Goal: Check status: Check status

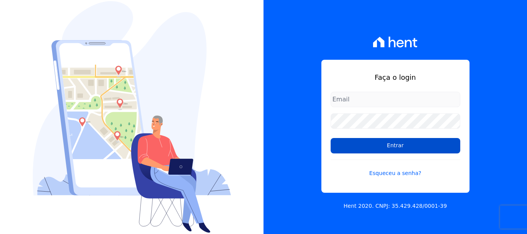
type input "[EMAIL_ADDRESS][DOMAIN_NAME]"
click at [395, 148] on input "Entrar" at bounding box center [396, 145] width 130 height 15
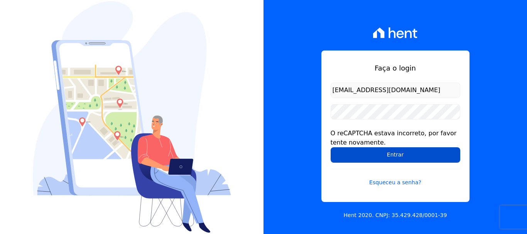
click at [395, 152] on input "Entrar" at bounding box center [396, 154] width 130 height 15
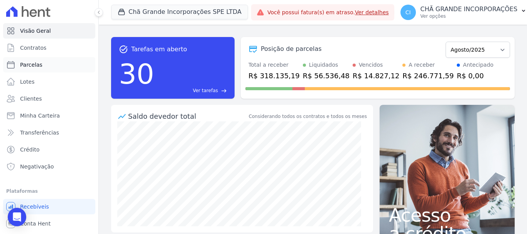
click at [34, 66] on span "Parcelas" at bounding box center [31, 65] width 22 height 8
select select
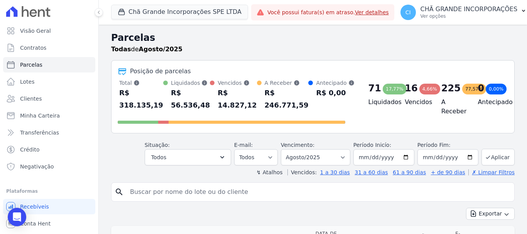
click at [159, 192] on input "search" at bounding box center [318, 191] width 386 height 15
type input "[PERSON_NAME] [PERSON_NAME]"
select select
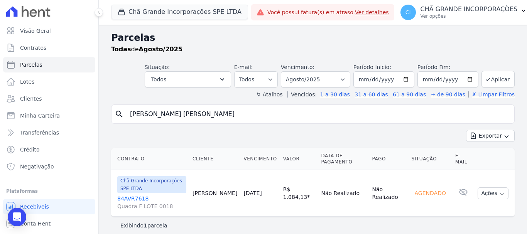
scroll to position [6, 0]
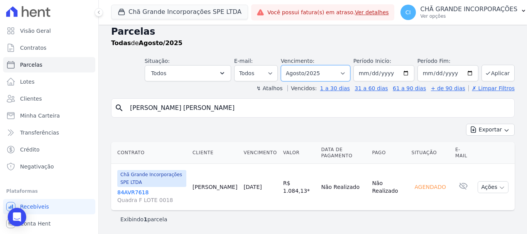
click at [344, 74] on select "Filtrar por período ──────── Todos os meses Outubro/2019 Novembro/2019 Dezembro…" at bounding box center [315, 73] width 69 height 16
select select "06/2025"
click at [286, 65] on select "Filtrar por período ──────── Todos os meses Outubro/2019 Novembro/2019 Dezembro…" at bounding box center [315, 73] width 69 height 16
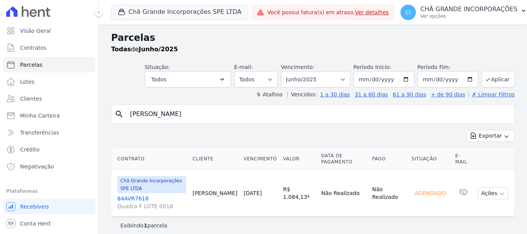
select select
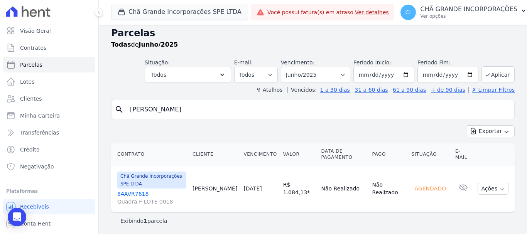
scroll to position [6, 0]
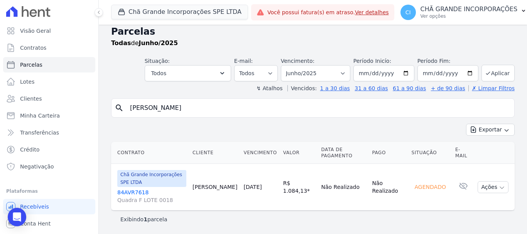
click at [135, 192] on link "84AVR7618 Quadra F LOTE 0018" at bounding box center [151, 196] width 69 height 15
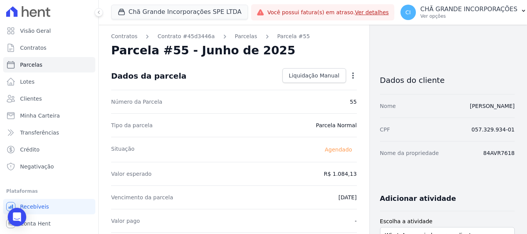
select select
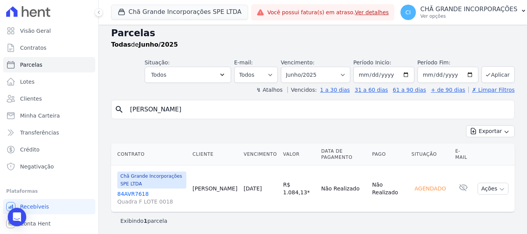
scroll to position [6, 0]
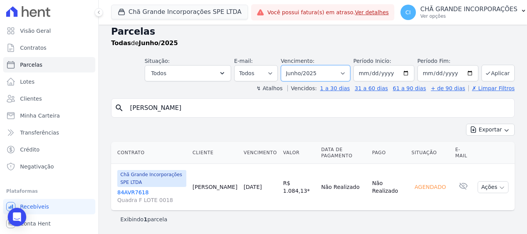
click at [345, 73] on select "Filtrar por período ──────── Todos os meses Outubro/2019 Novembro/2019 Dezembro…" at bounding box center [315, 73] width 69 height 16
select select "05/2025"
click at [286, 65] on select "Filtrar por período ──────── Todos os meses Outubro/2019 Novembro/2019 Dezembro…" at bounding box center [315, 73] width 69 height 16
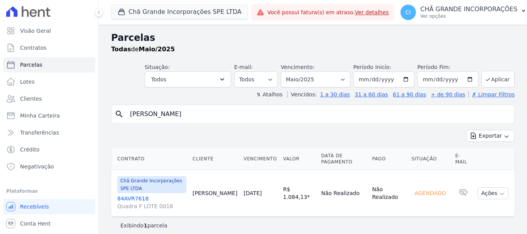
select select
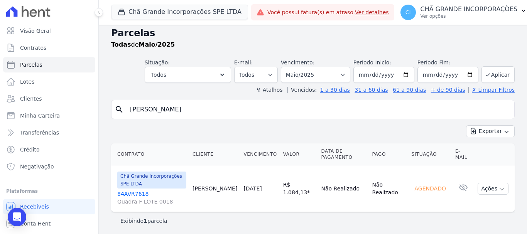
scroll to position [6, 0]
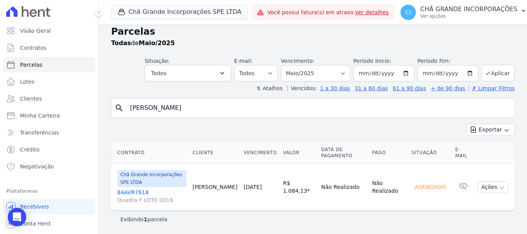
click at [135, 191] on link "84AVR7618 Quadra F LOTE 0018" at bounding box center [151, 196] width 69 height 15
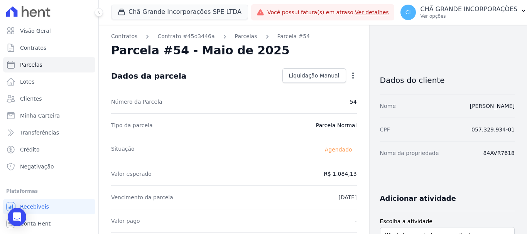
select select
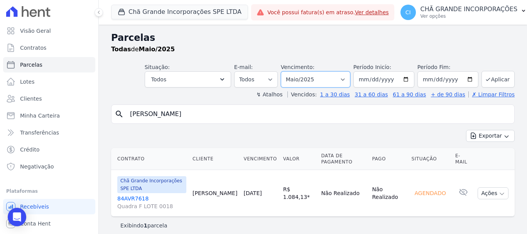
click at [344, 81] on select "Filtrar por período ──────── Todos os meses Outubro/2019 Novembro/2019 Dezembro…" at bounding box center [315, 79] width 69 height 16
select select "04/2025"
click at [286, 71] on select "Filtrar por período ──────── Todos os meses Outubro/2019 Novembro/2019 Dezembro…" at bounding box center [315, 79] width 69 height 16
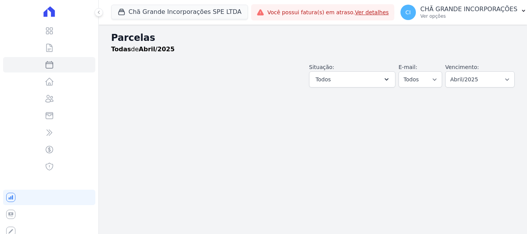
select select
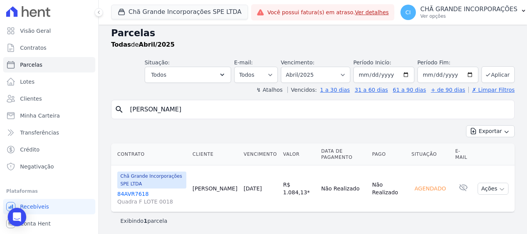
scroll to position [6, 0]
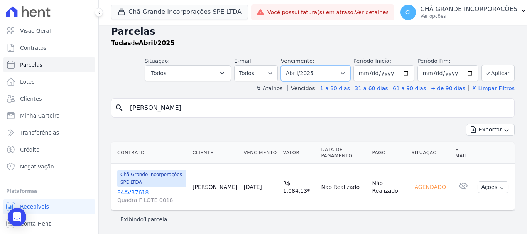
click at [345, 74] on select "Filtrar por período ──────── Todos os meses Outubro/2019 Novembro/2019 Dezembro…" at bounding box center [315, 73] width 69 height 16
select select "01/2025"
click at [286, 65] on select "Filtrar por período ──────── Todos os meses Outubro/2019 Novembro/2019 Dezembro…" at bounding box center [315, 73] width 69 height 16
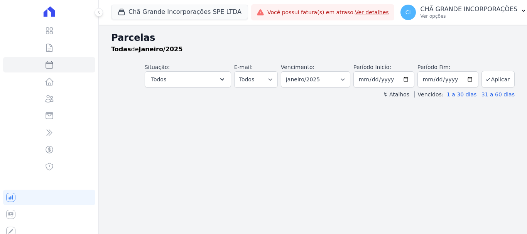
select select
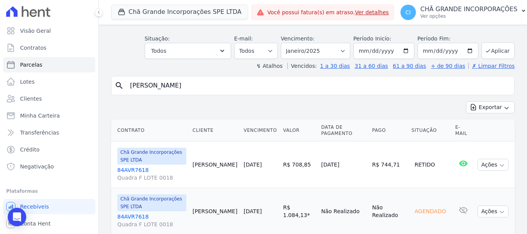
scroll to position [100, 0]
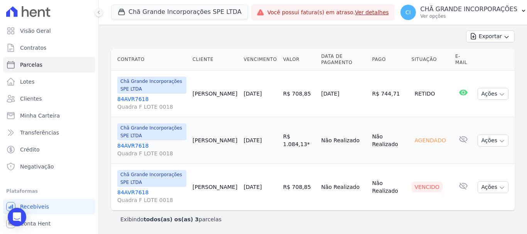
click at [140, 193] on link "84AVR7618 Quadra F LOTE 0018" at bounding box center [151, 196] width 69 height 15
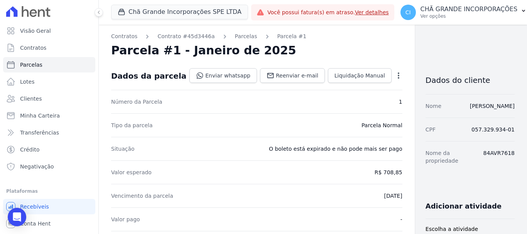
select select
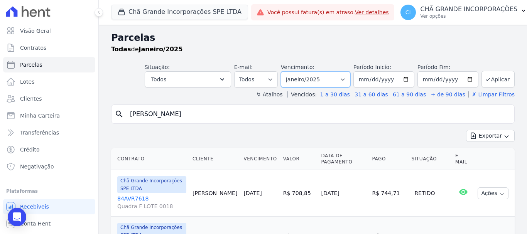
click at [343, 80] on select "Filtrar por período ──────── Todos os meses Outubro/2019 Novembro/2019 Dezembro…" at bounding box center [315, 79] width 69 height 16
select select "02/2025"
click at [286, 71] on select "Filtrar por período ──────── Todos os meses Outubro/2019 Novembro/2019 Dezembro…" at bounding box center [315, 79] width 69 height 16
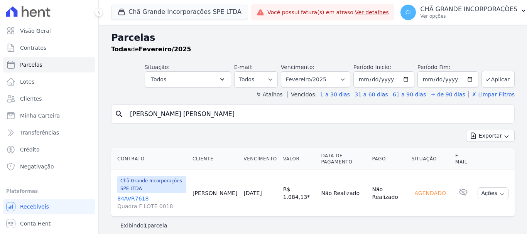
select select
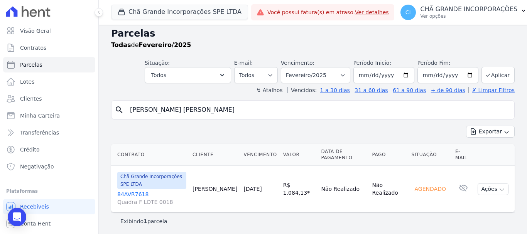
scroll to position [6, 0]
